Goal: Task Accomplishment & Management: Manage account settings

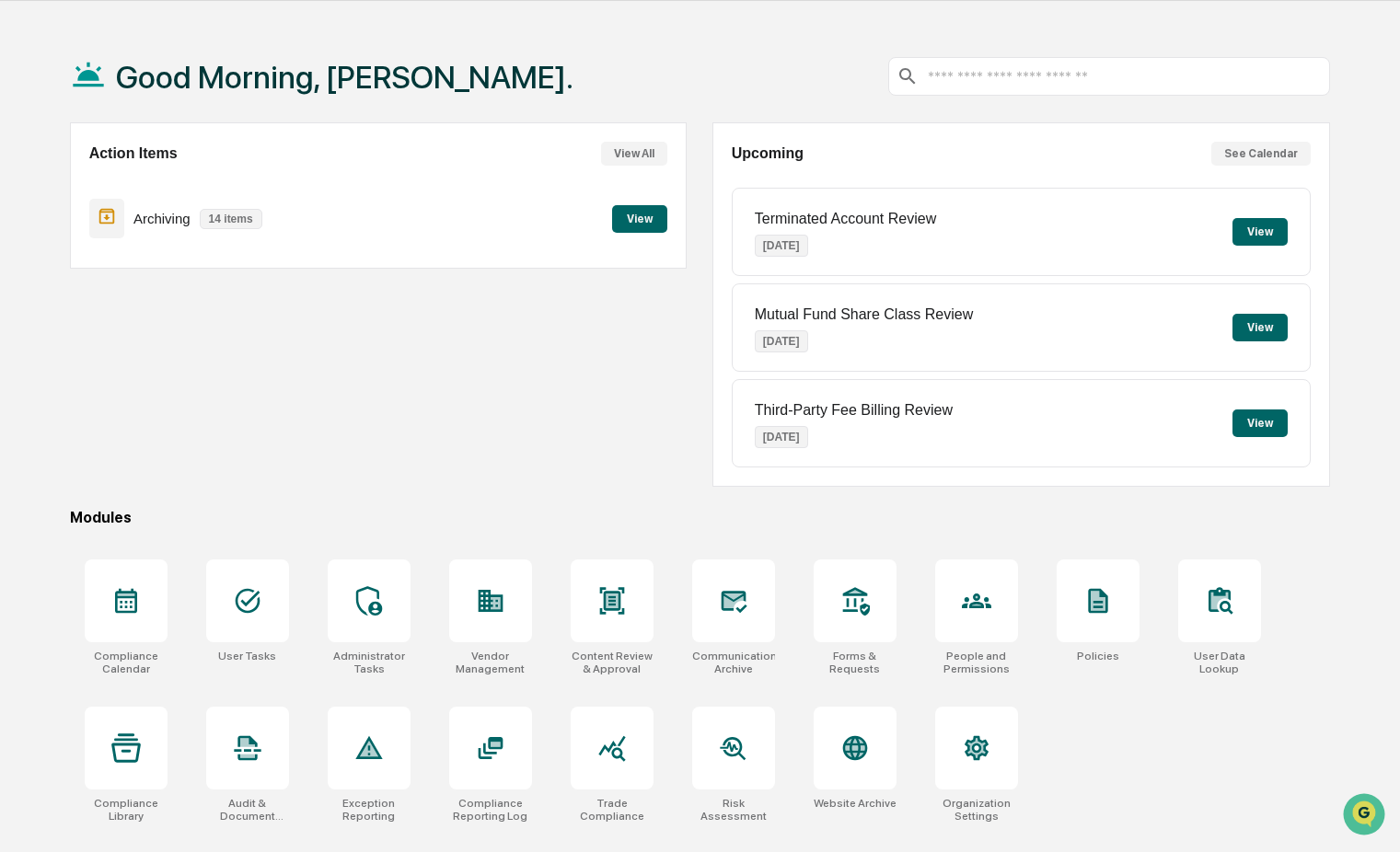
scroll to position [87, 0]
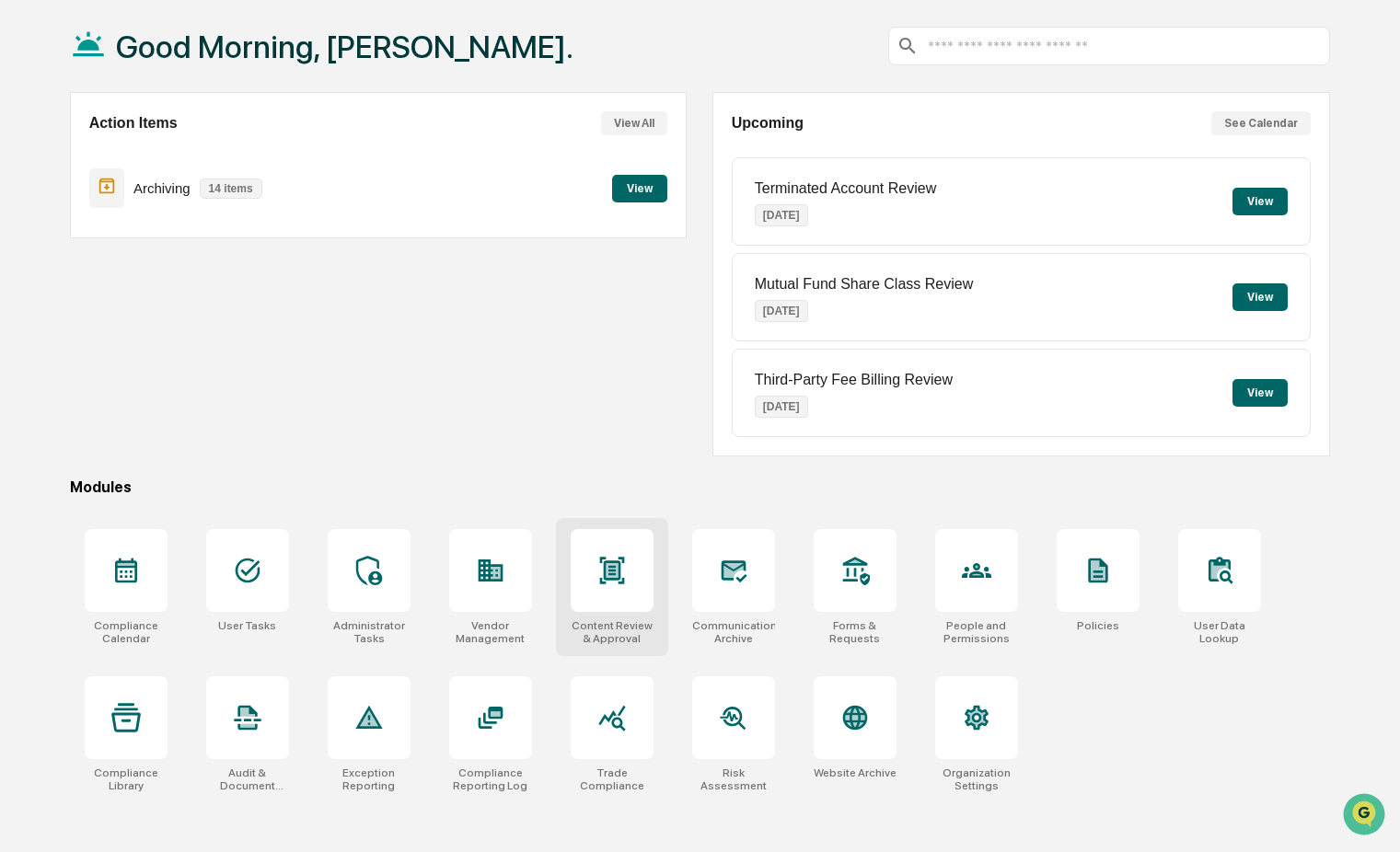
click at [627, 572] on div at bounding box center [612, 571] width 83 height 83
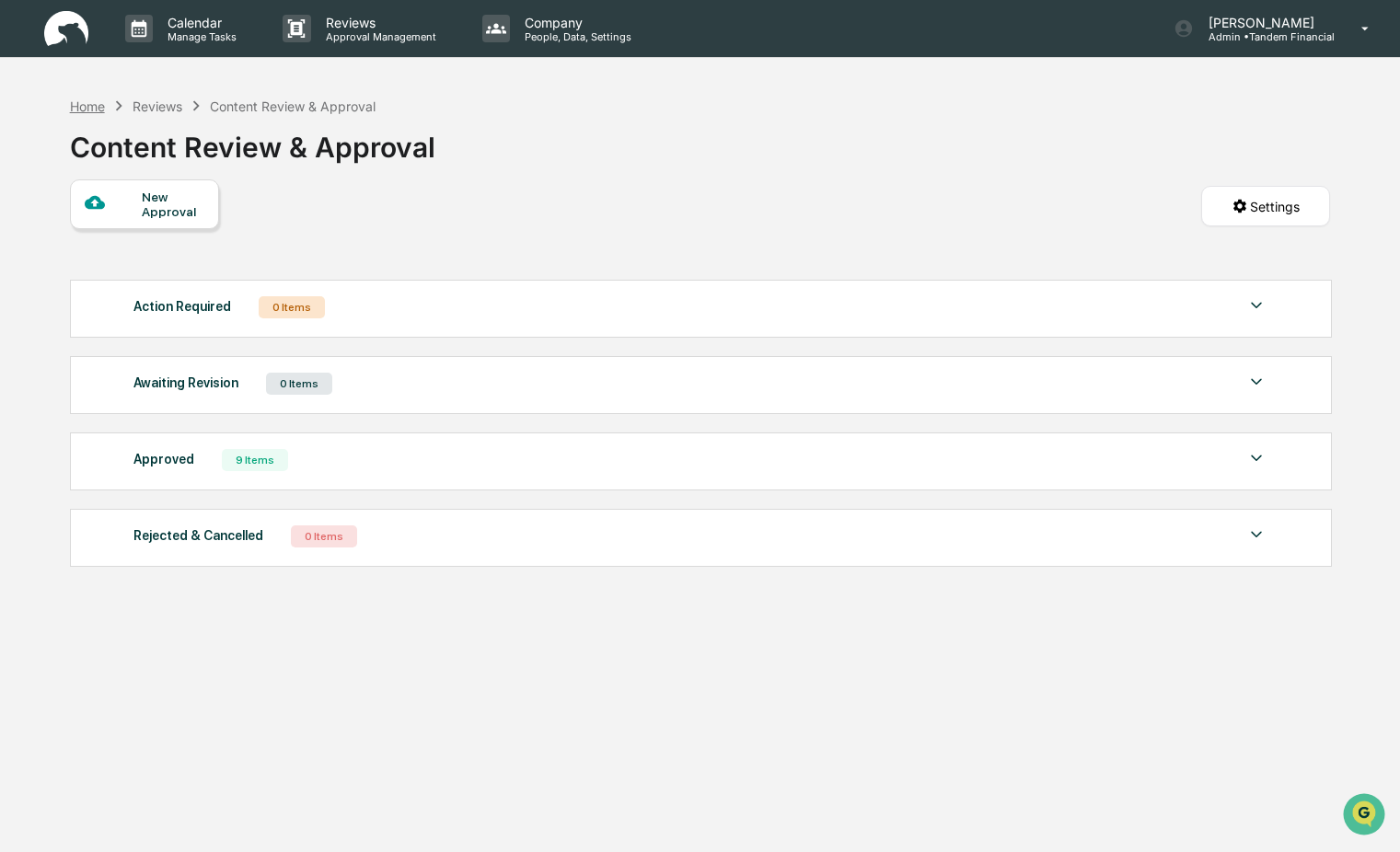
click at [89, 106] on div "Home" at bounding box center [87, 106] width 35 height 15
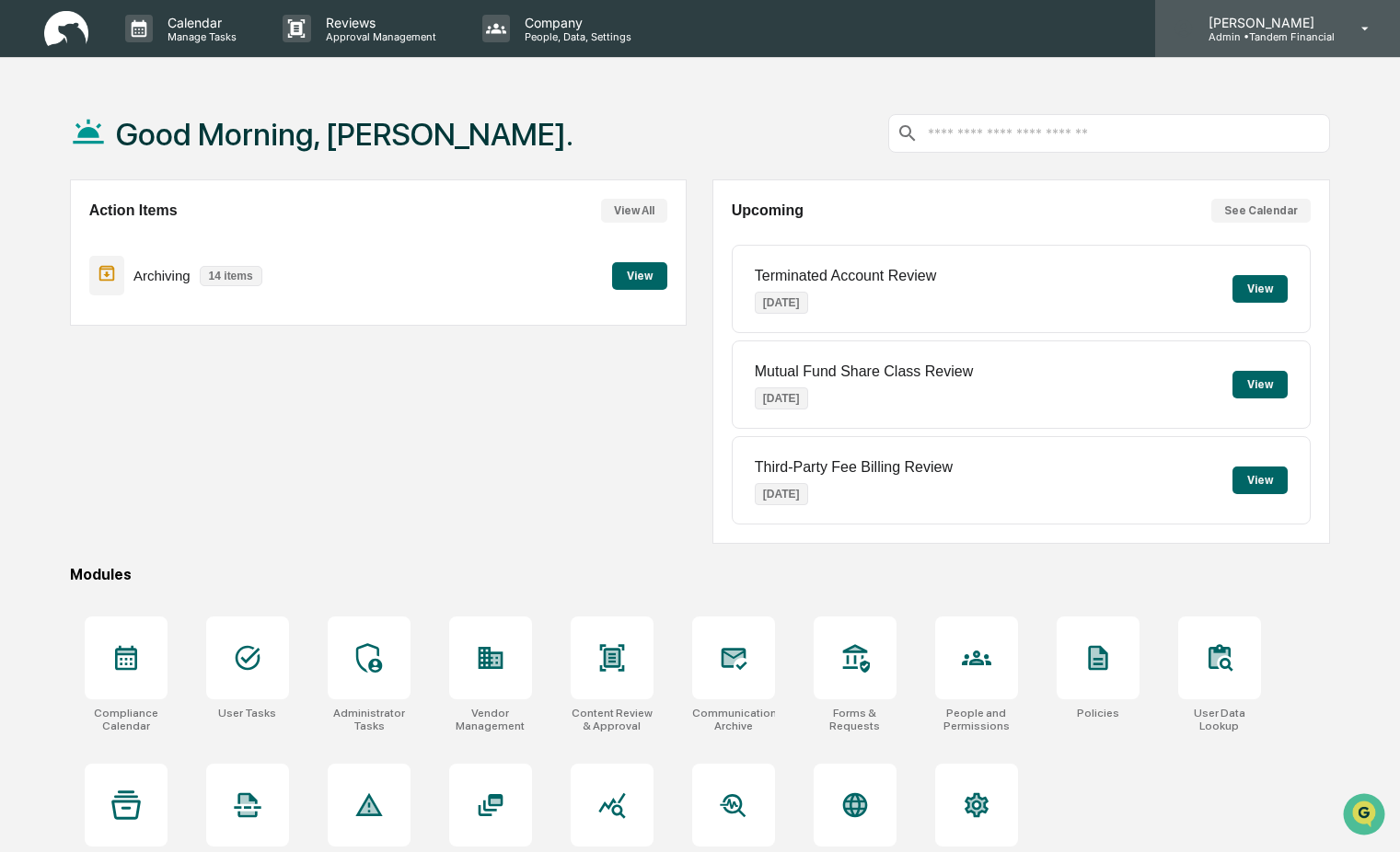
click at [1246, 29] on p "[PERSON_NAME]" at bounding box center [1264, 22] width 141 height 15
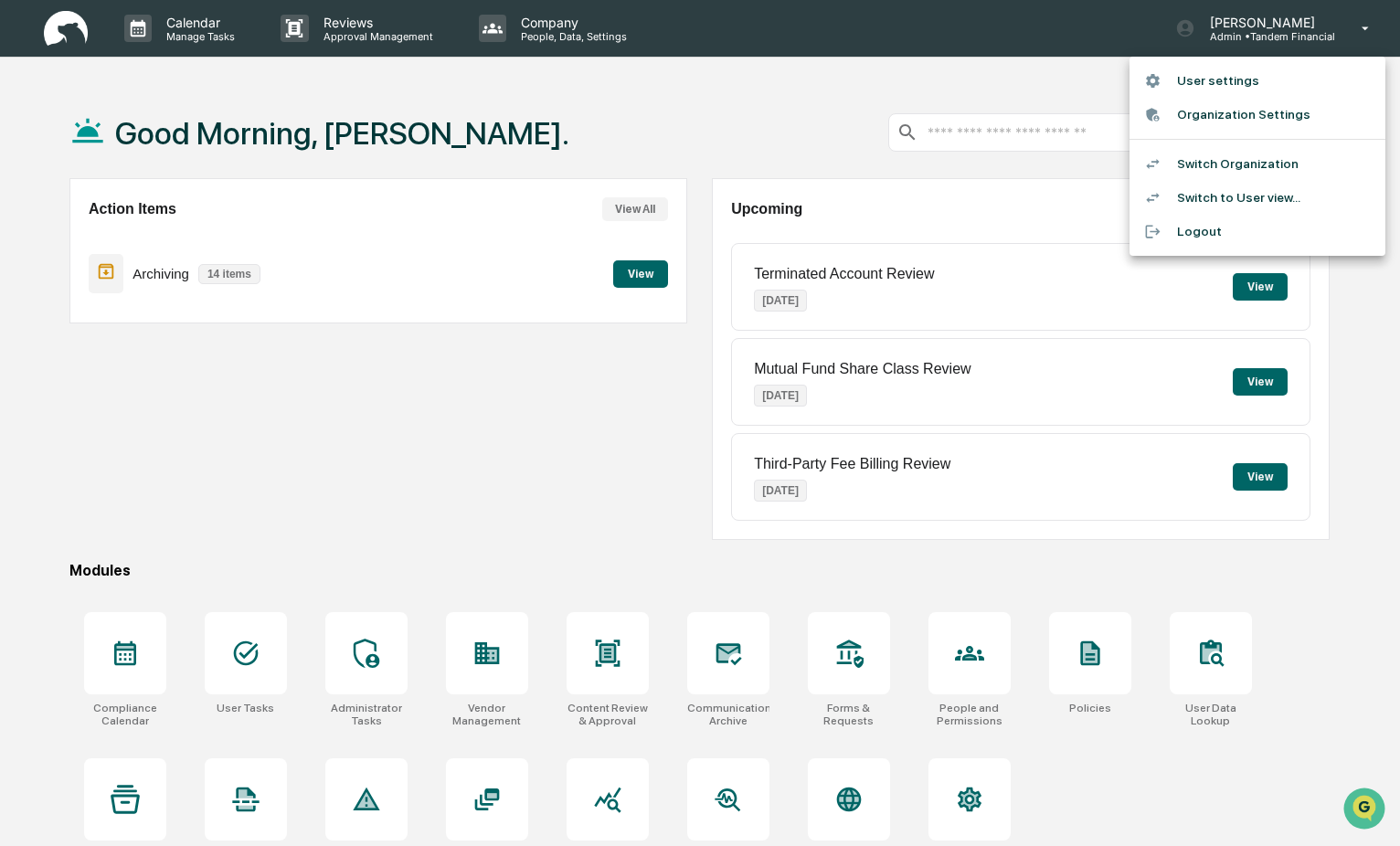
click at [1206, 157] on li "Switch Organization" at bounding box center [1258, 164] width 256 height 34
